Goal: Task Accomplishment & Management: Manage account settings

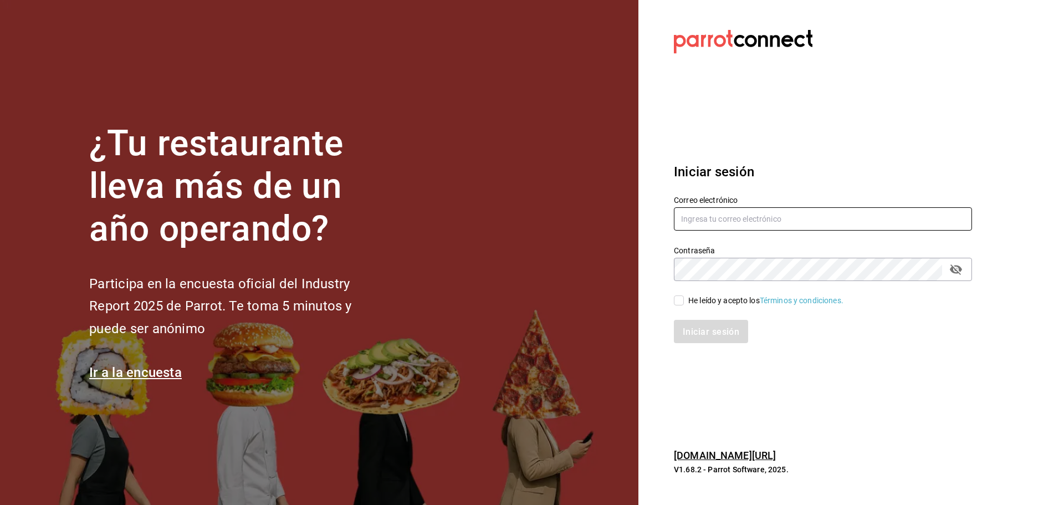
click at [758, 224] on input "text" at bounding box center [823, 218] width 298 height 23
type input "peterlunch@cdmx.com"
click at [680, 301] on input "He leído y acepto los Términos y condiciones." at bounding box center [679, 300] width 10 height 10
checkbox input "true"
click at [691, 330] on font "Iniciar sesión" at bounding box center [711, 331] width 57 height 11
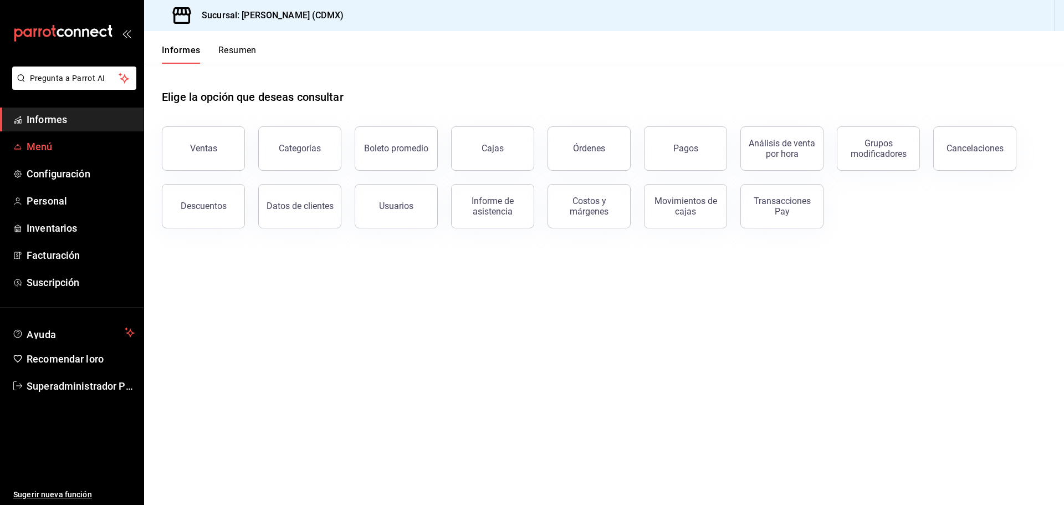
click at [74, 155] on link "Menú" at bounding box center [72, 147] width 144 height 24
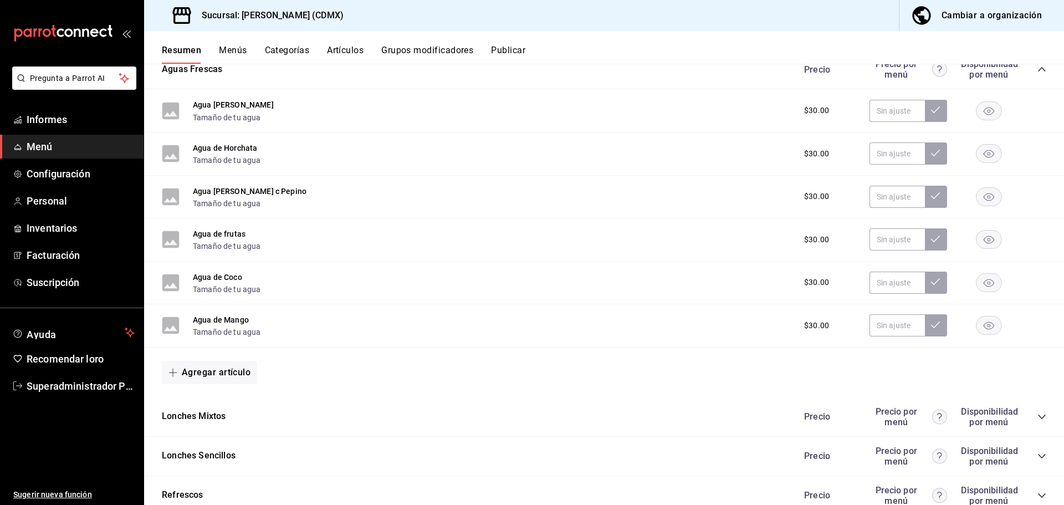
scroll to position [440, 0]
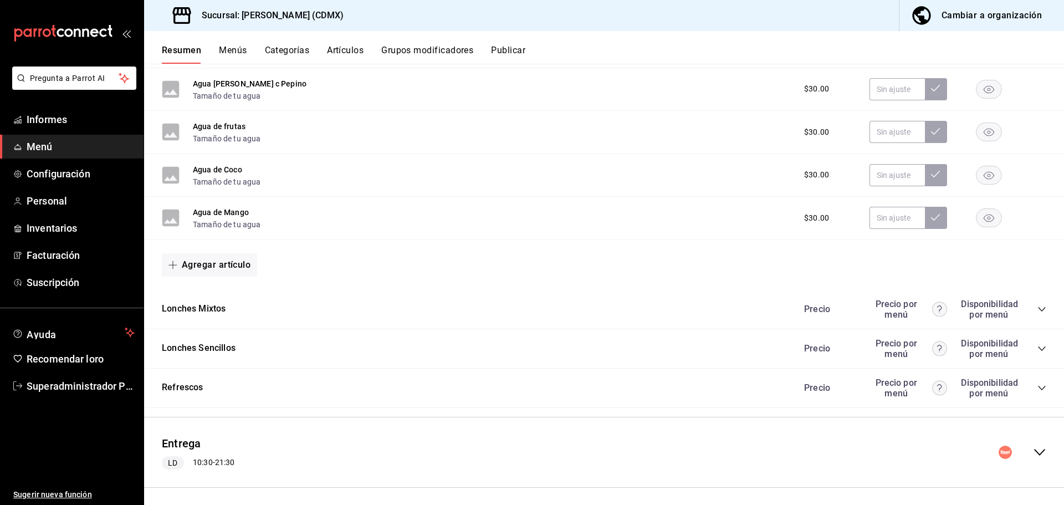
click at [1033, 447] on icon "colapsar-fila-del-menú" at bounding box center [1039, 452] width 13 height 13
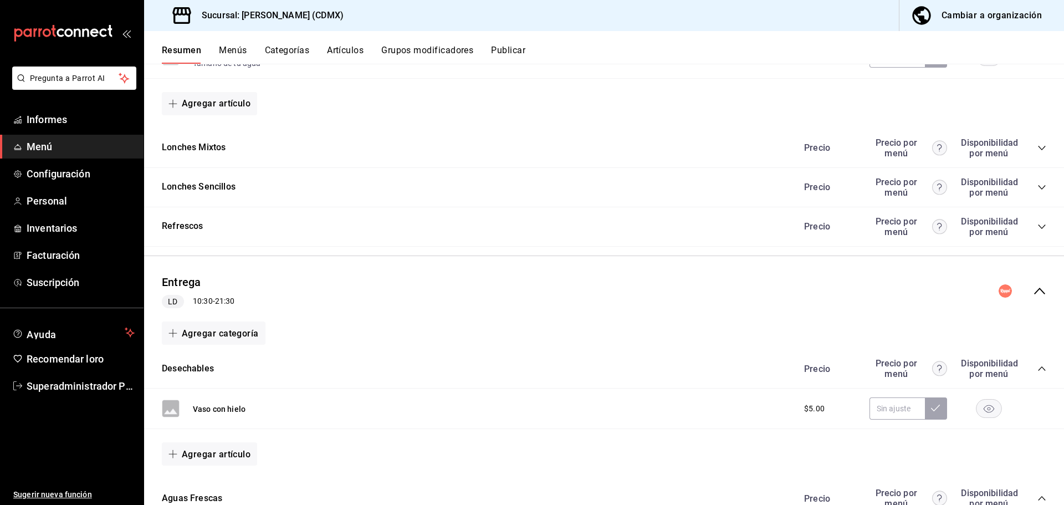
scroll to position [606, 0]
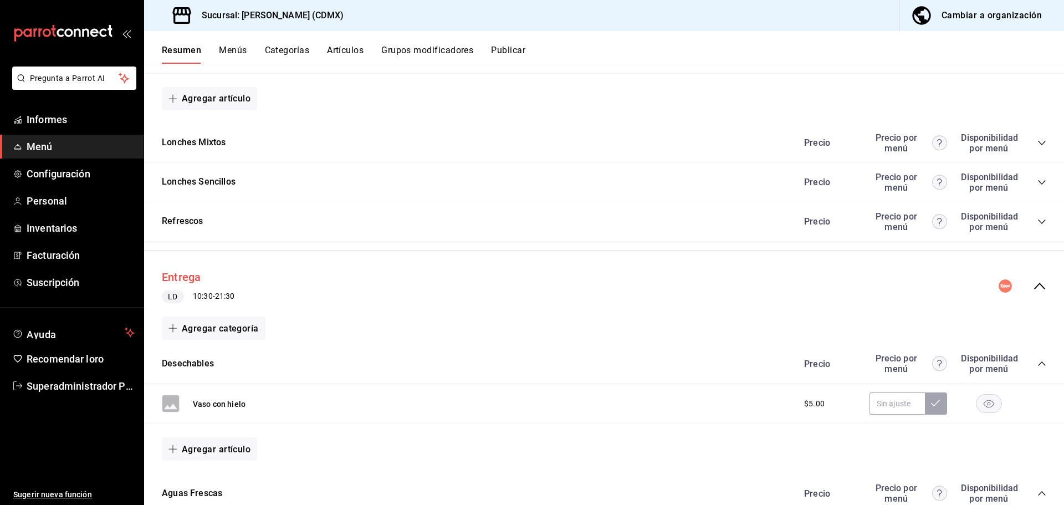
click at [185, 271] on font "Entrega" at bounding box center [181, 277] width 39 height 13
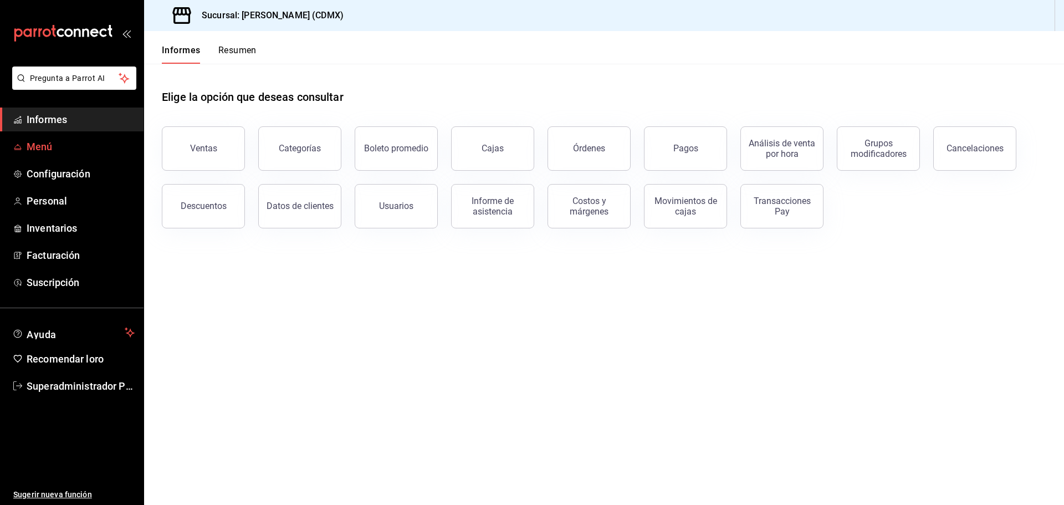
click at [37, 146] on font "Menú" at bounding box center [40, 147] width 26 height 12
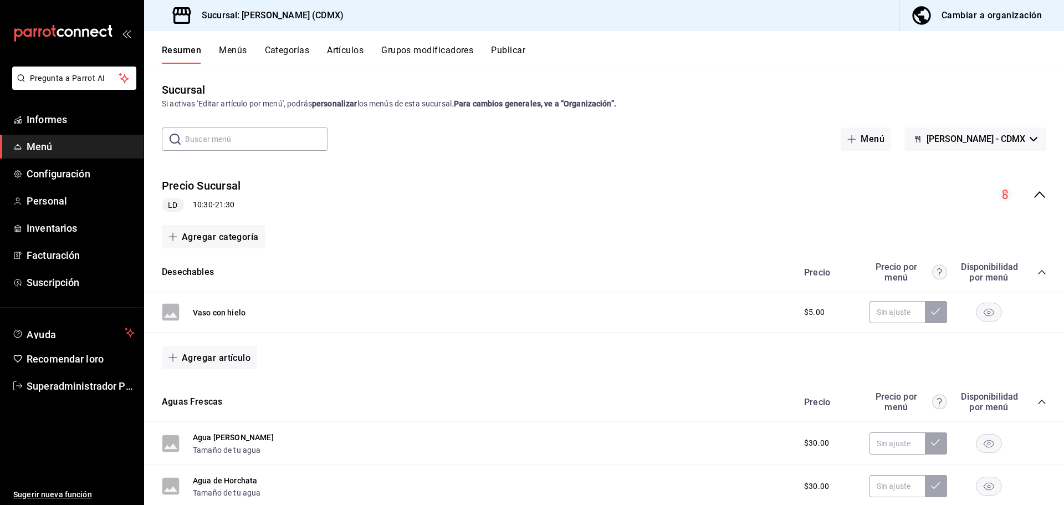
scroll to position [440, 0]
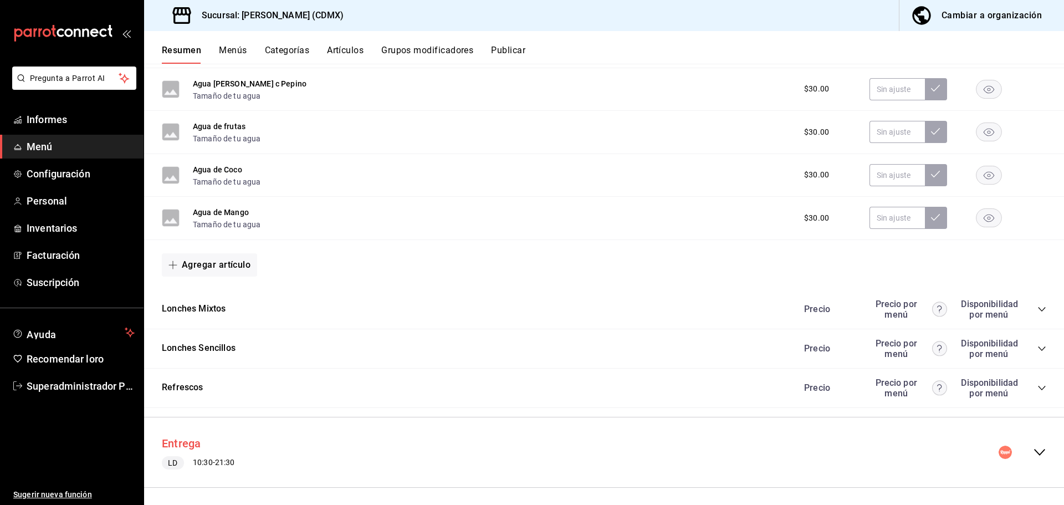
click at [183, 442] on font "Entrega" at bounding box center [181, 443] width 39 height 13
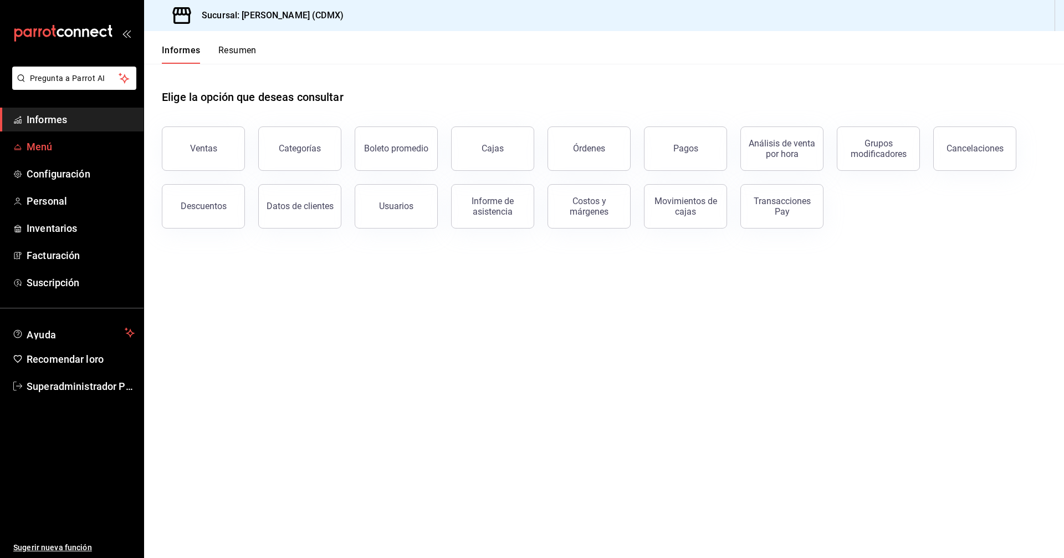
click at [43, 142] on font "Menú" at bounding box center [40, 147] width 26 height 12
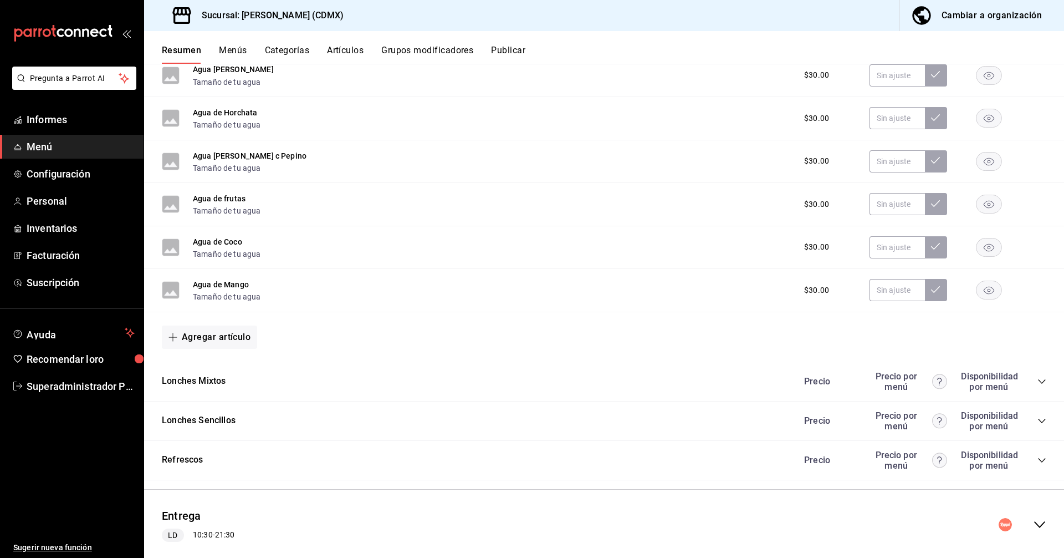
scroll to position [387, 0]
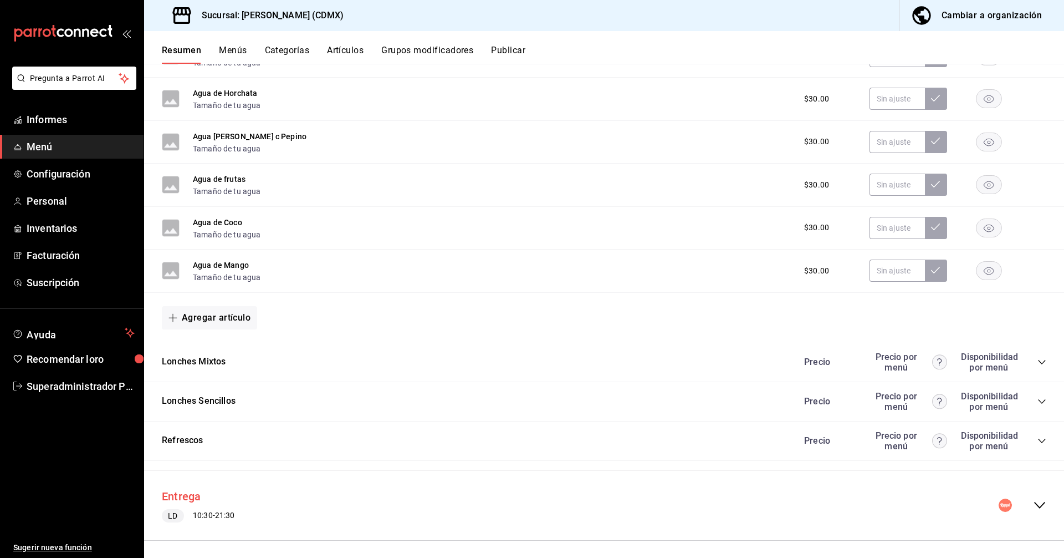
click at [185, 490] on font "Entrega" at bounding box center [181, 496] width 39 height 13
